Goal: Check status: Check status

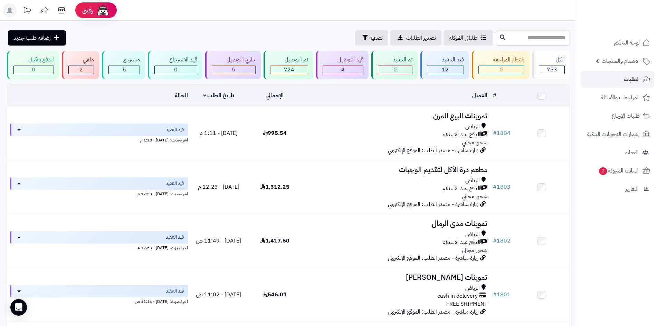
click at [348, 62] on div "قيد التوصيل" at bounding box center [342, 60] width 41 height 8
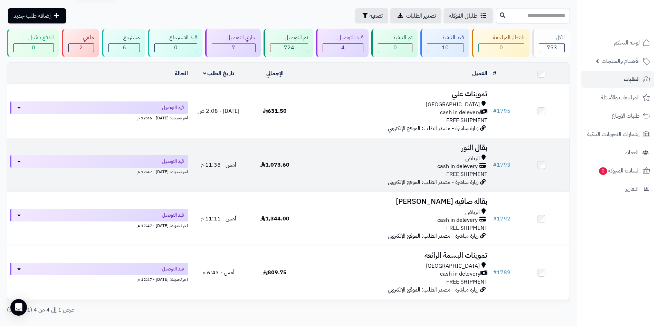
scroll to position [35, 0]
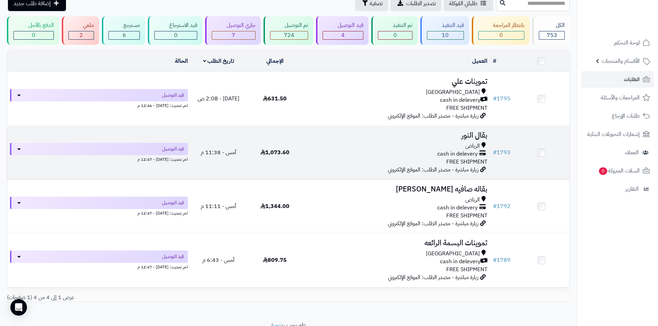
click at [282, 152] on span "1,073.60" at bounding box center [274, 152] width 29 height 8
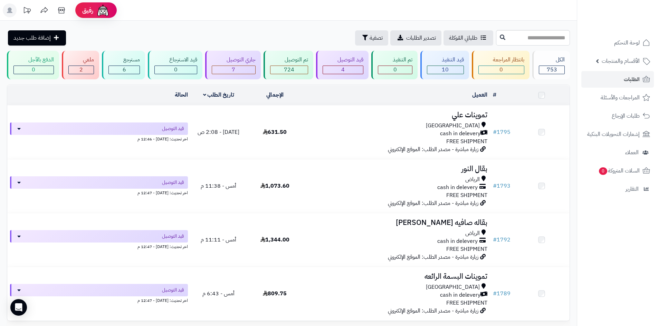
scroll to position [35, 0]
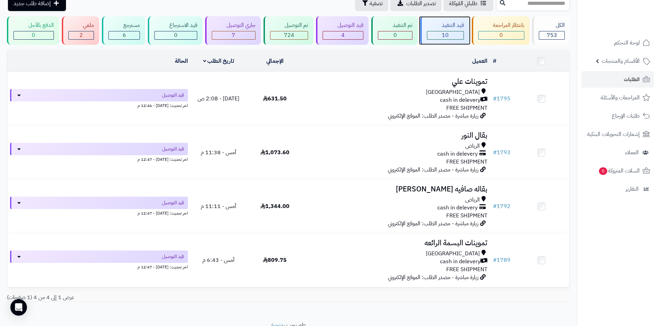
click at [439, 38] on div "10" at bounding box center [445, 35] width 36 height 8
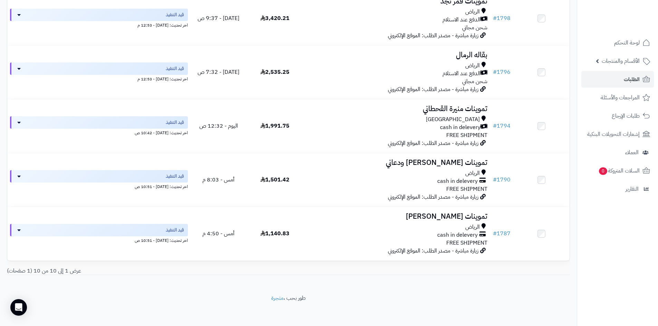
scroll to position [386, 0]
